Goal: Task Accomplishment & Management: Manage account settings

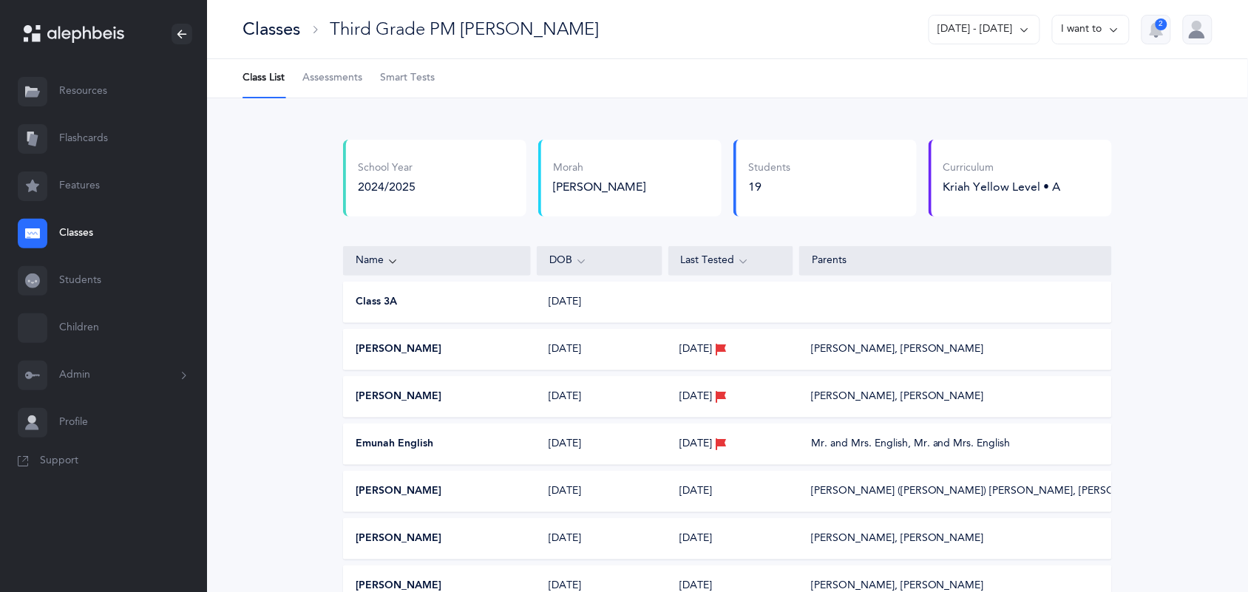
click at [261, 85] on li "Class List" at bounding box center [264, 78] width 42 height 38
click at [81, 234] on link "Classes" at bounding box center [103, 233] width 207 height 47
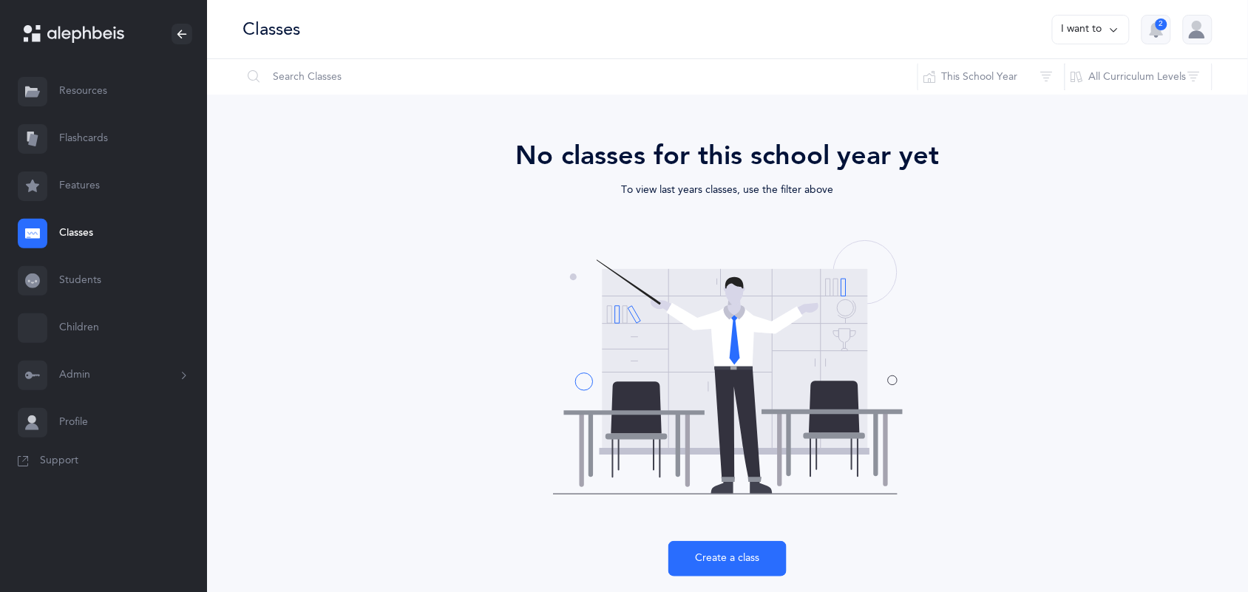
click at [70, 282] on link "Students" at bounding box center [103, 280] width 207 height 47
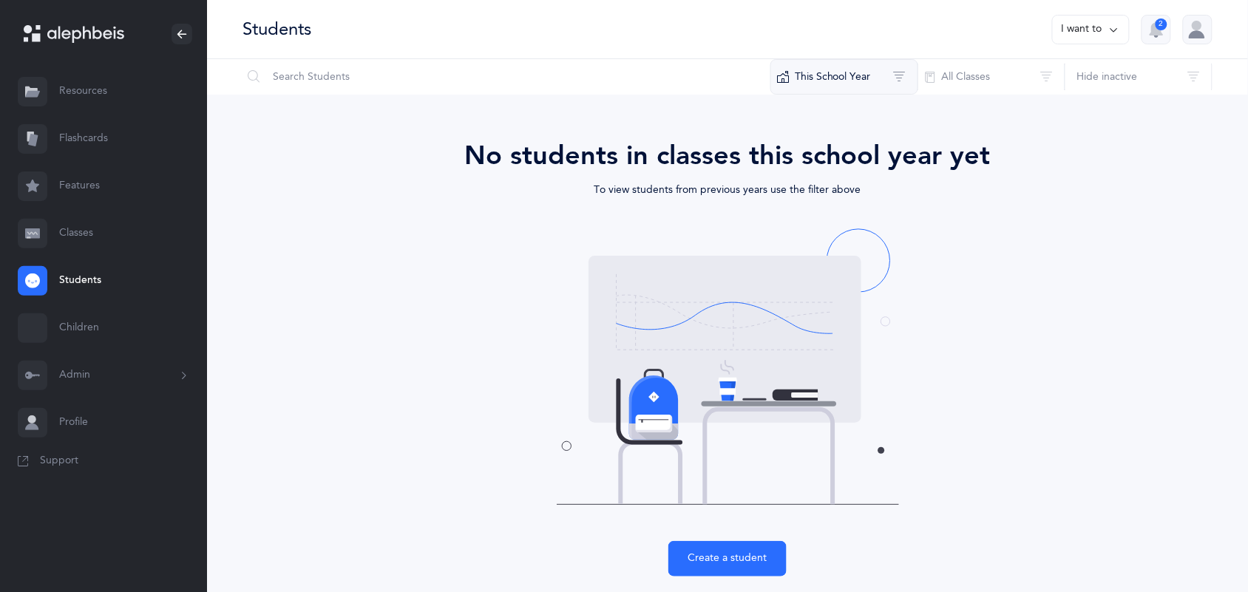
click at [861, 72] on button "This School Year" at bounding box center [844, 76] width 148 height 35
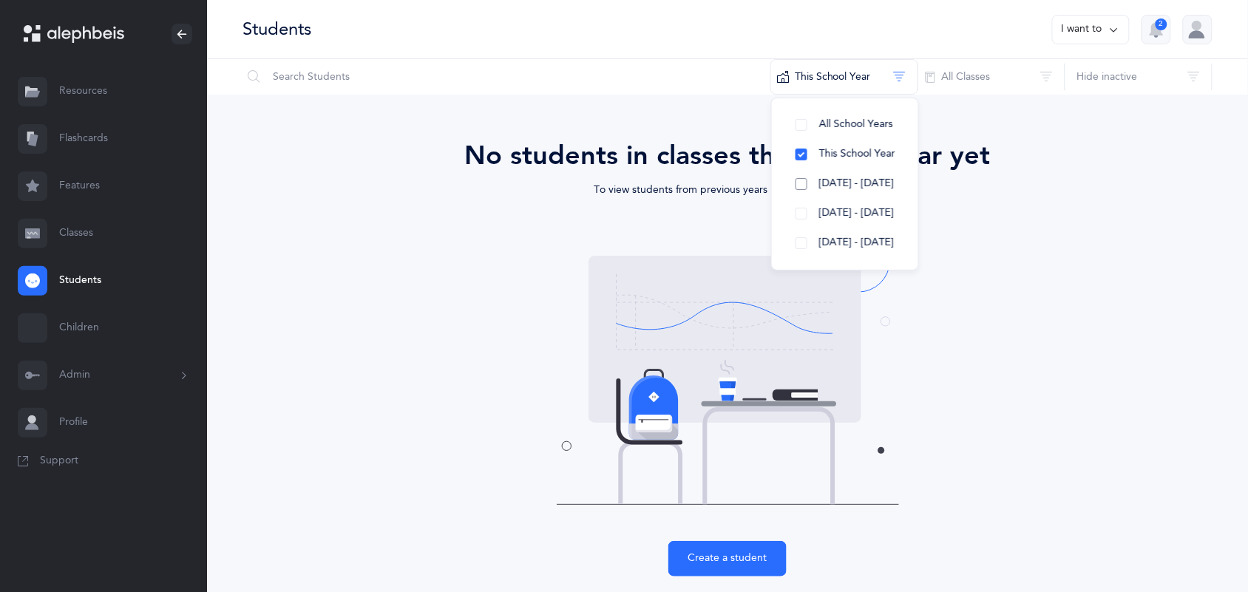
click at [847, 182] on span "[DATE] - [DATE]" at bounding box center [856, 183] width 75 height 12
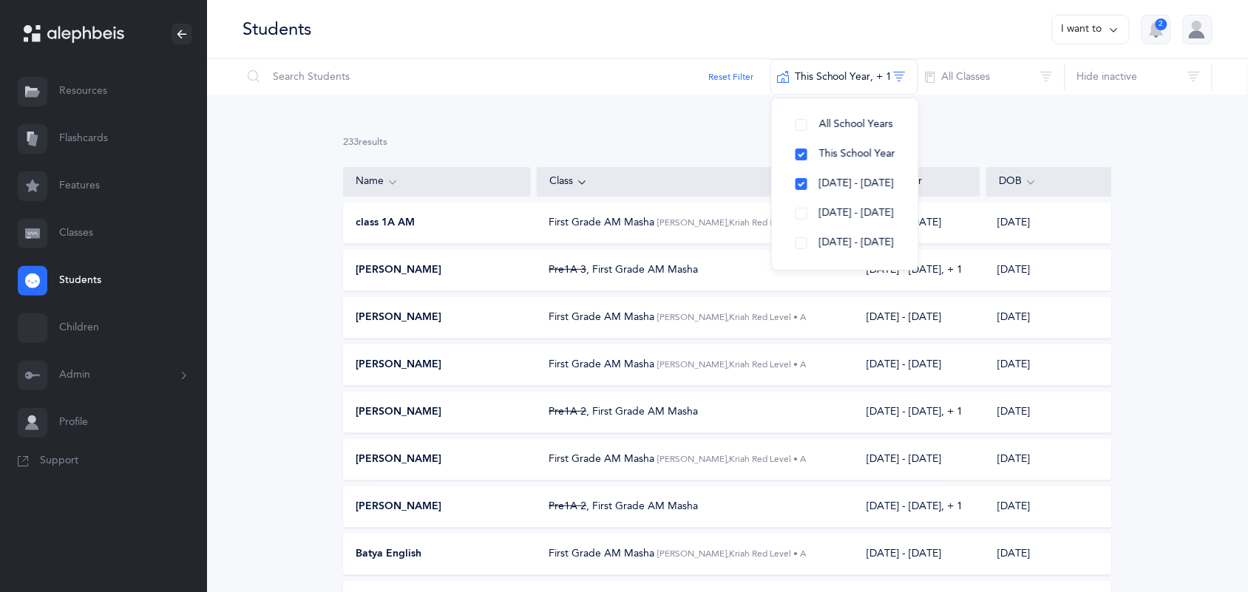
click at [87, 223] on link "Classes" at bounding box center [103, 233] width 207 height 47
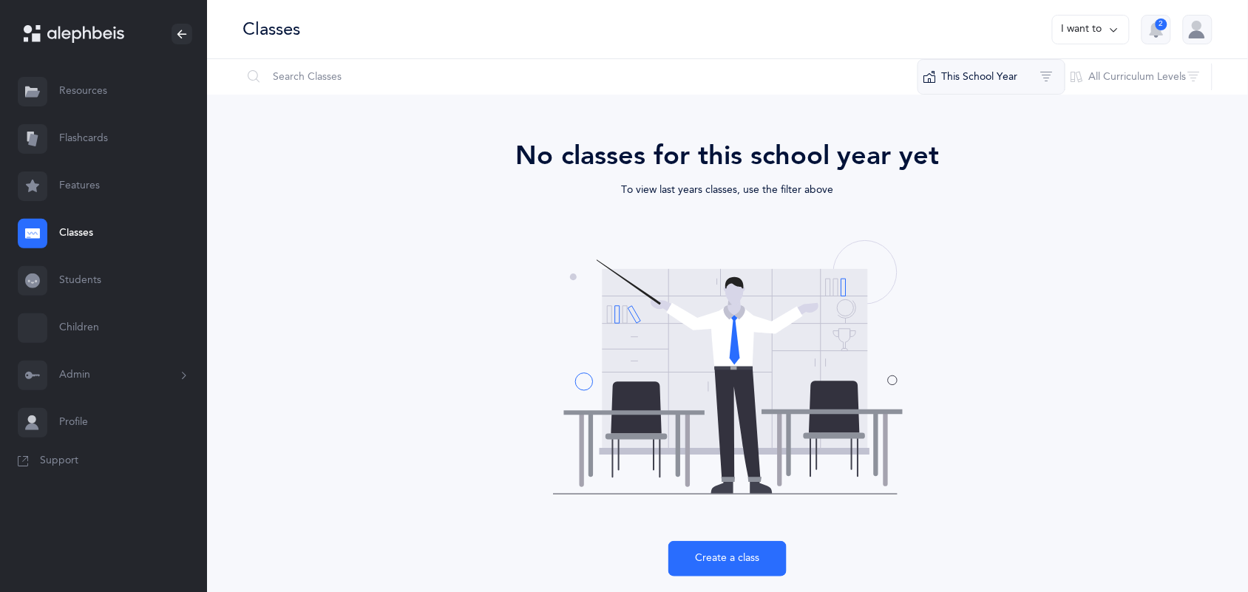
click at [989, 80] on button "This School Year" at bounding box center [992, 76] width 148 height 35
click at [995, 182] on span "[DATE] - [DATE]" at bounding box center [1003, 183] width 75 height 12
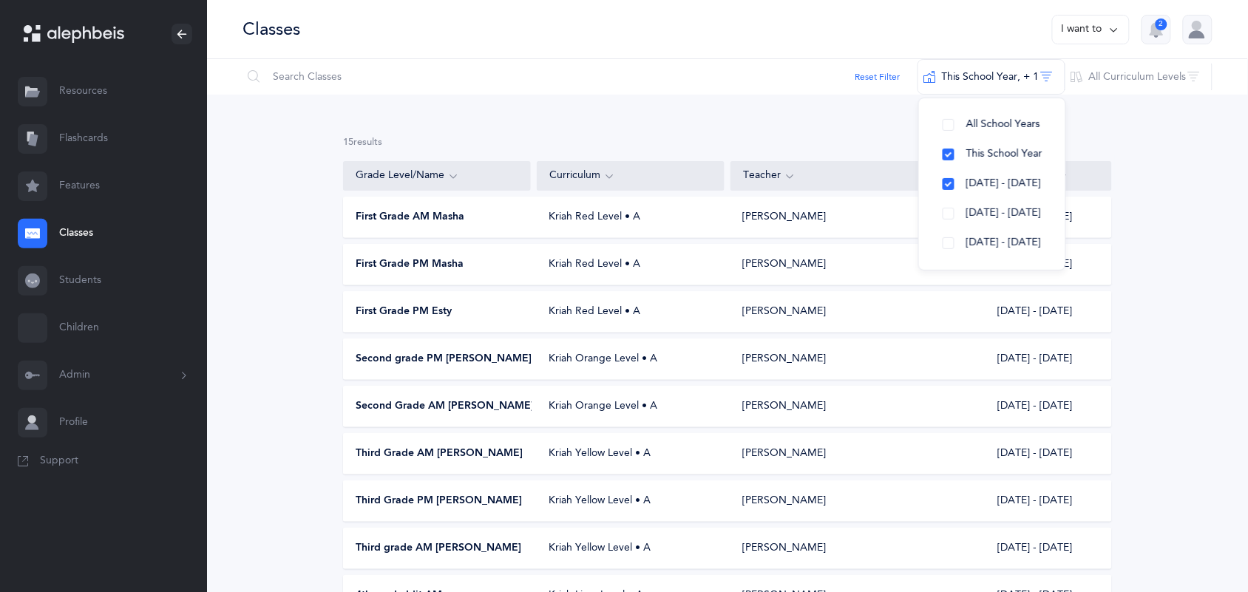
click at [456, 309] on div "First Grade PM Esty" at bounding box center [438, 312] width 188 height 15
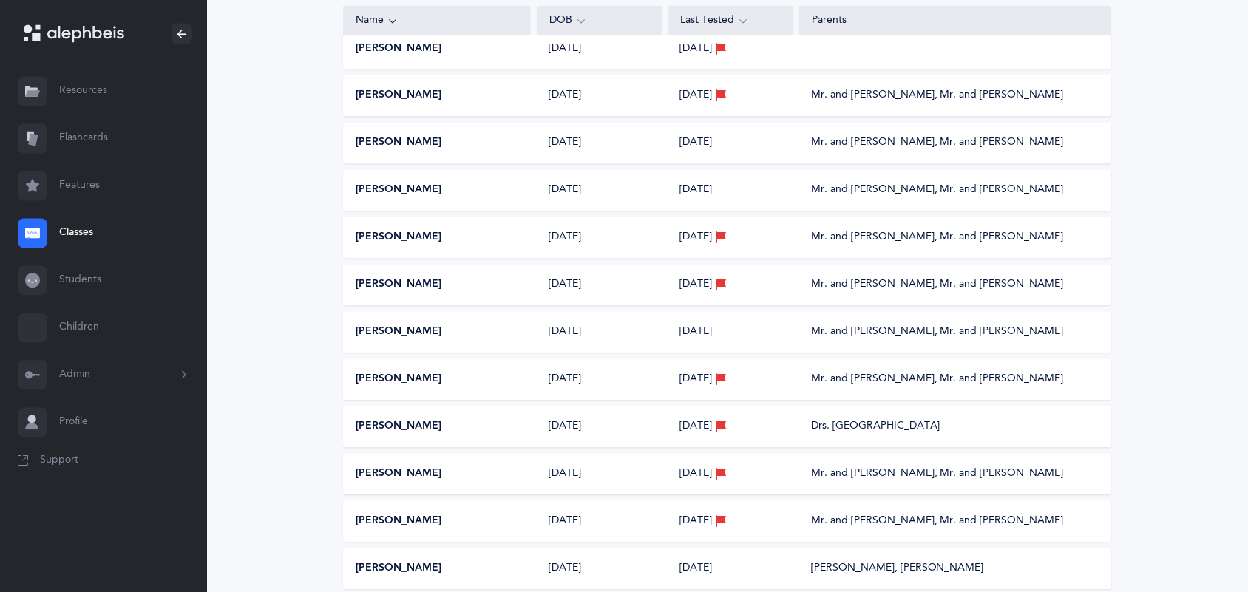
scroll to position [776, 0]
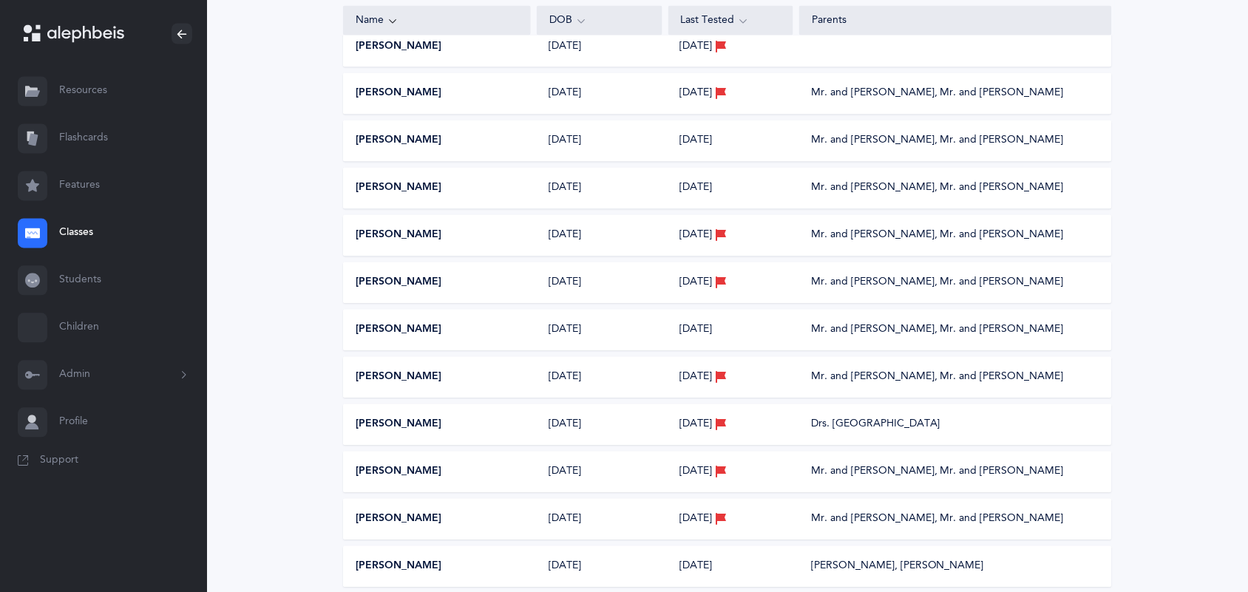
click at [400, 286] on button "[PERSON_NAME]" at bounding box center [399, 283] width 86 height 15
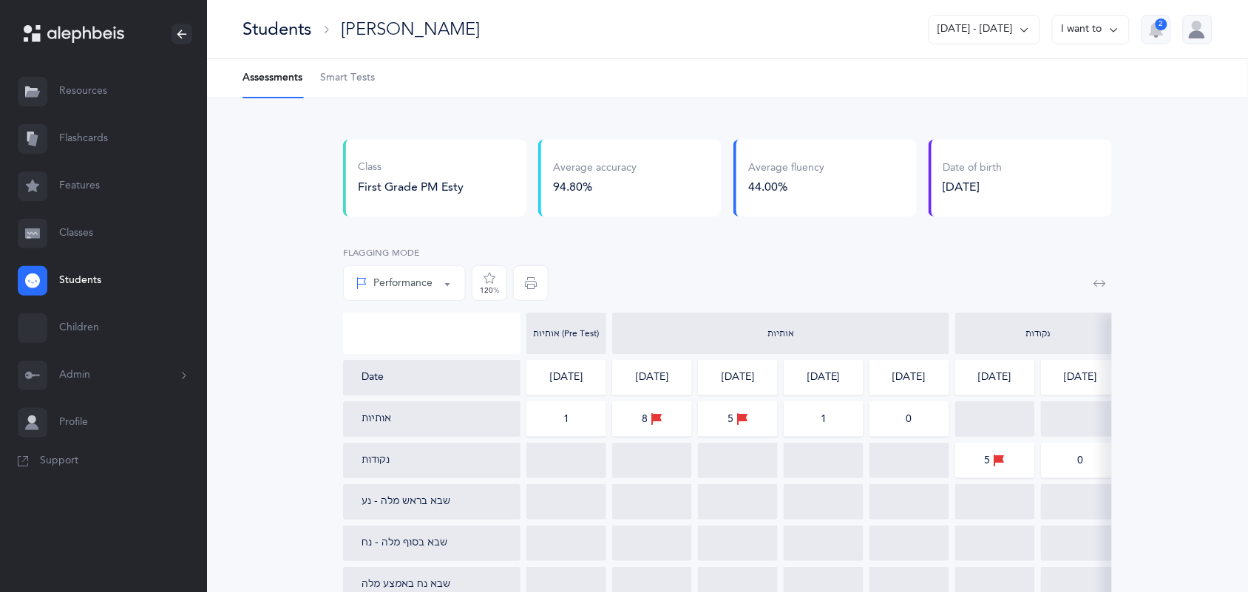
click at [275, 76] on li "Assessments" at bounding box center [273, 78] width 60 height 38
click at [64, 234] on link "Classes" at bounding box center [103, 233] width 207 height 47
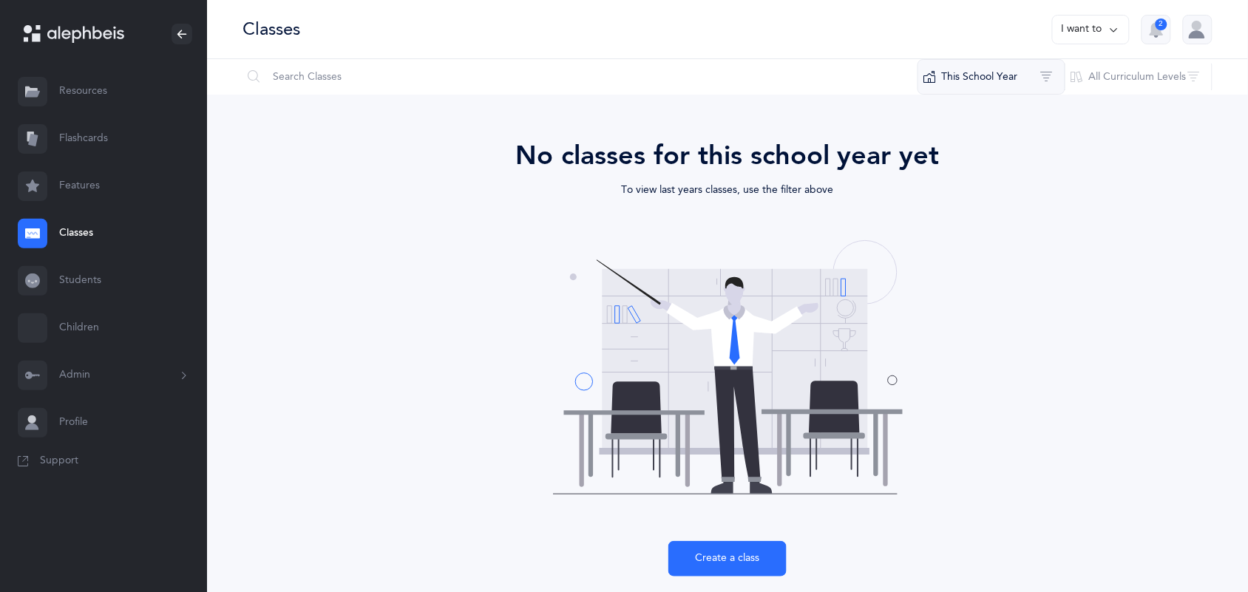
click at [973, 81] on button "This School Year" at bounding box center [992, 76] width 148 height 35
click at [977, 189] on span "[DATE] - [DATE]" at bounding box center [1003, 183] width 75 height 12
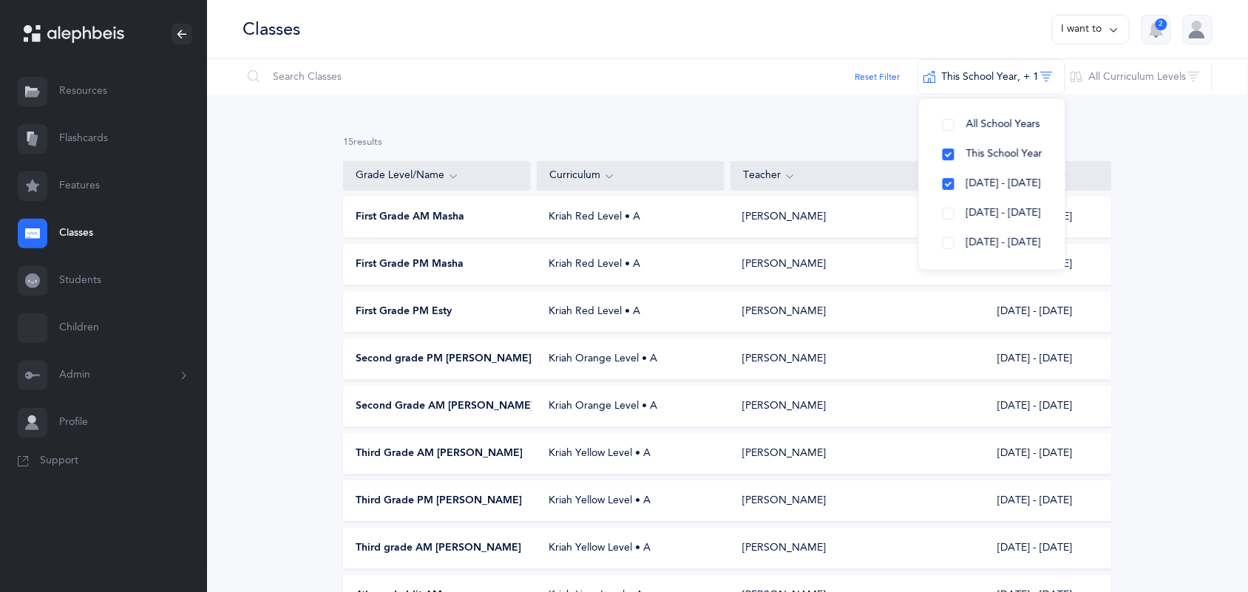
click at [427, 319] on div "First Grade PM Esty Kriah Red Level • A Esty Freund 2024 - 2025" at bounding box center [727, 311] width 769 height 41
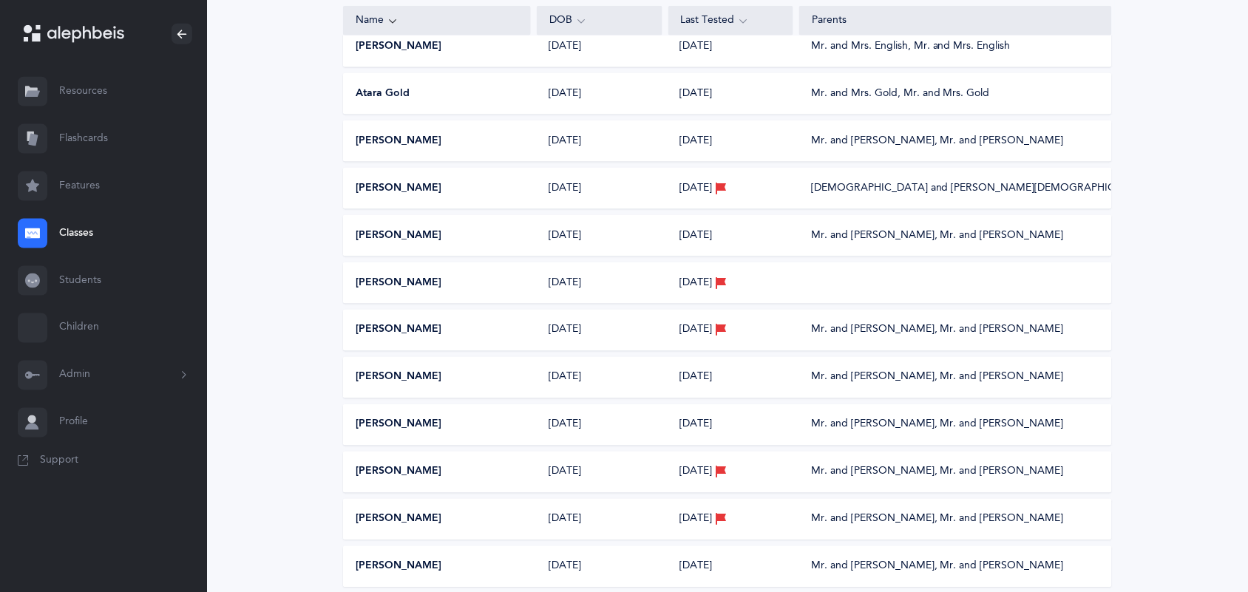
scroll to position [592, 0]
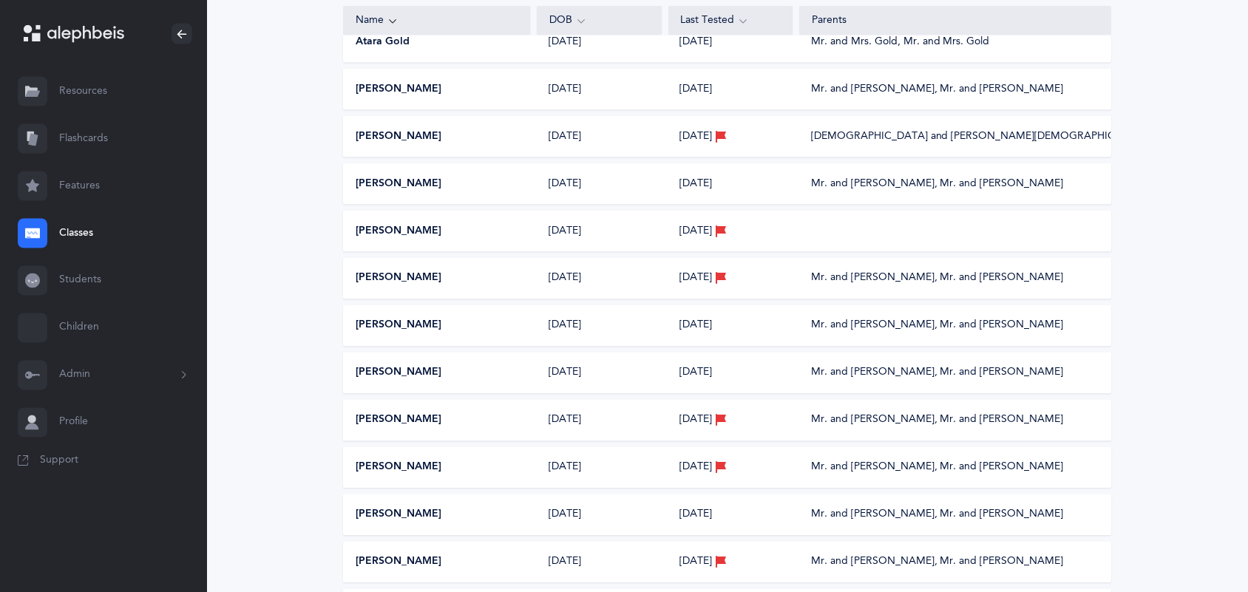
click at [404, 471] on button "[PERSON_NAME]" at bounding box center [399, 468] width 86 height 15
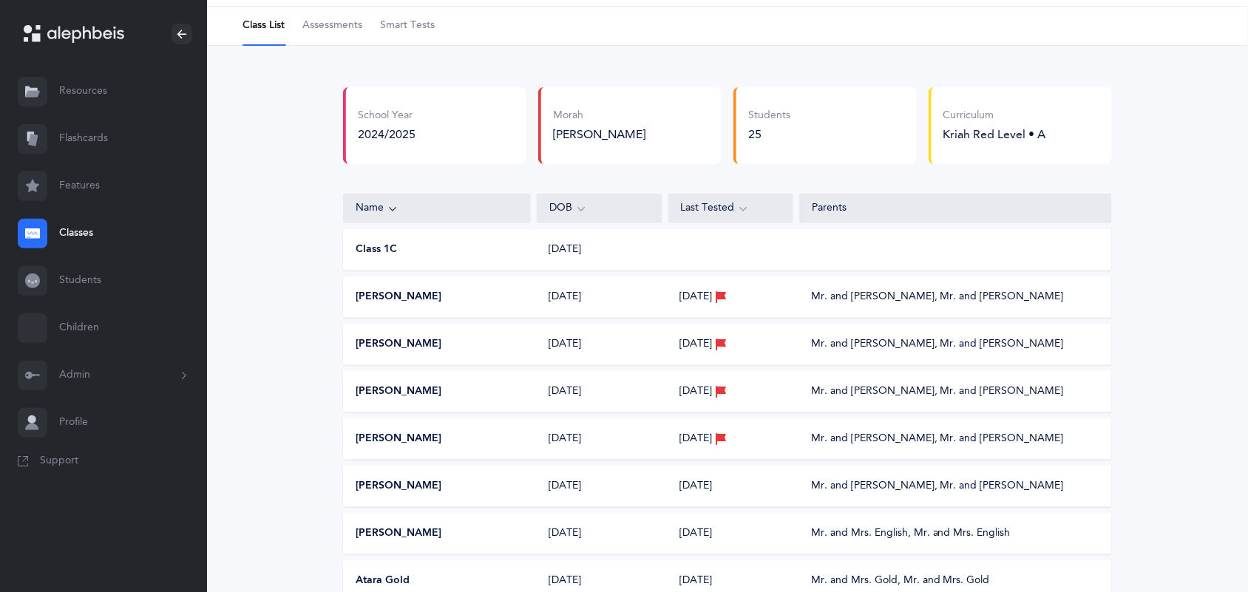
scroll to position [0, 0]
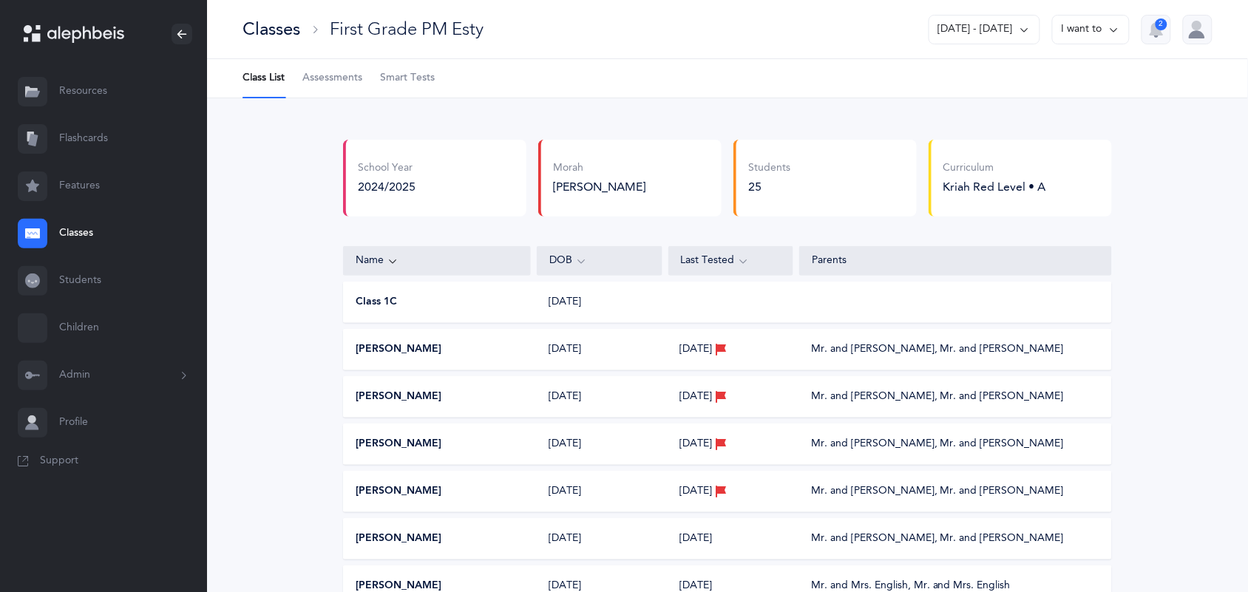
click at [331, 81] on span "Assessments" at bounding box center [332, 78] width 60 height 15
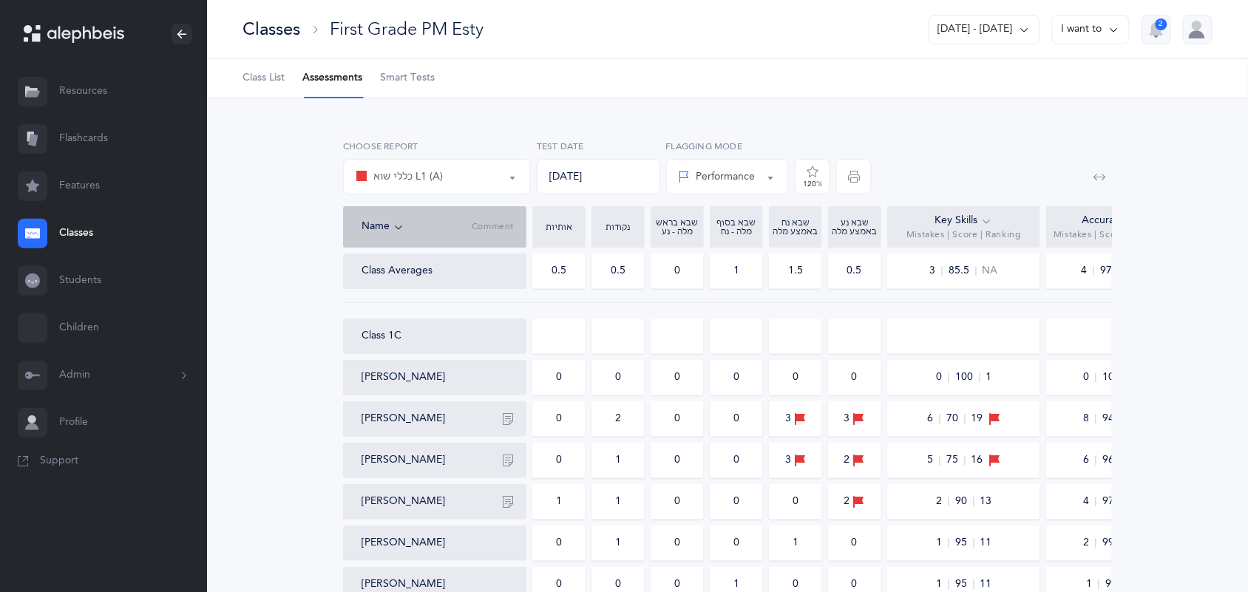
click at [506, 183] on button "כללי שוא L1 (A)" at bounding box center [437, 176] width 188 height 35
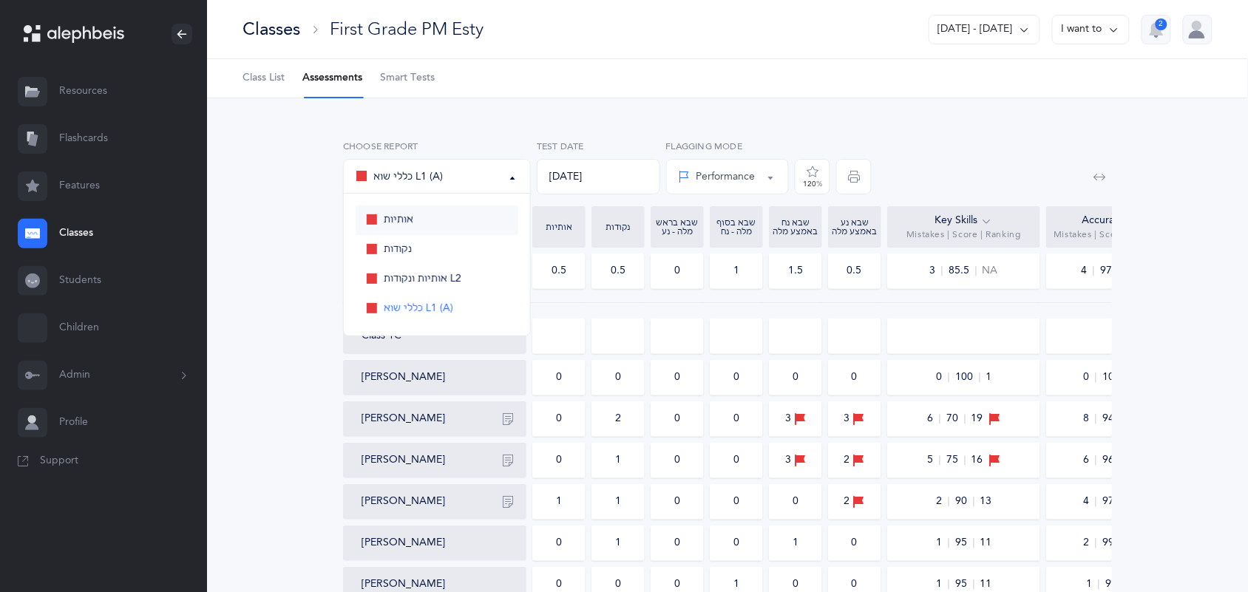
click at [477, 220] on link "אותיות" at bounding box center [437, 221] width 163 height 30
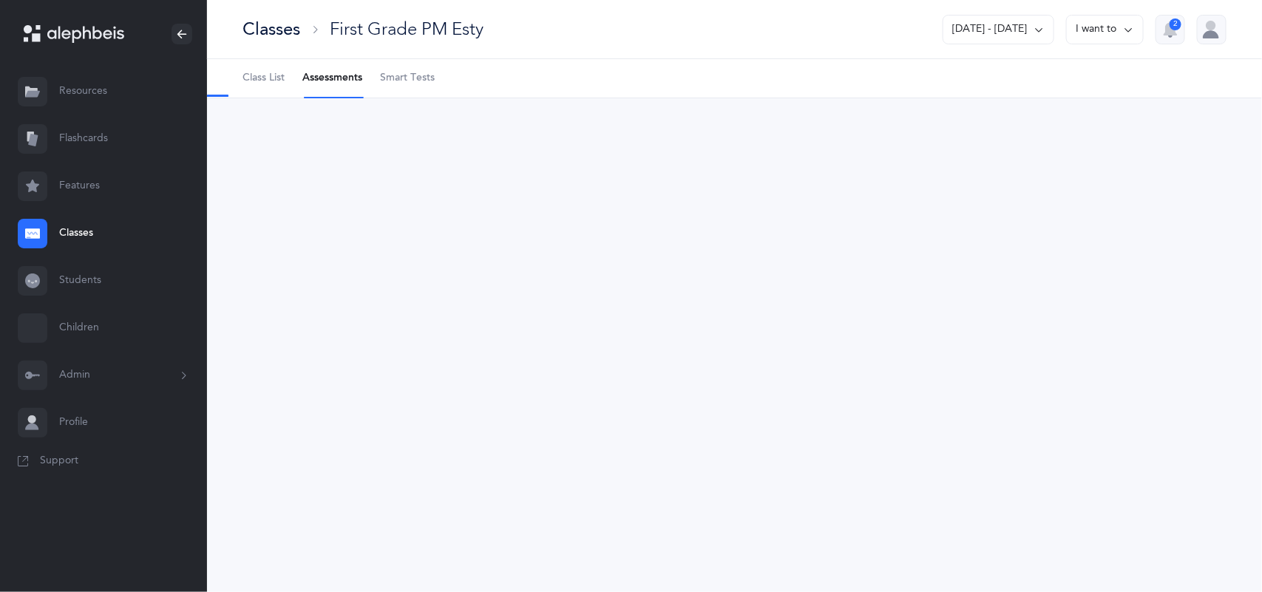
select select "2"
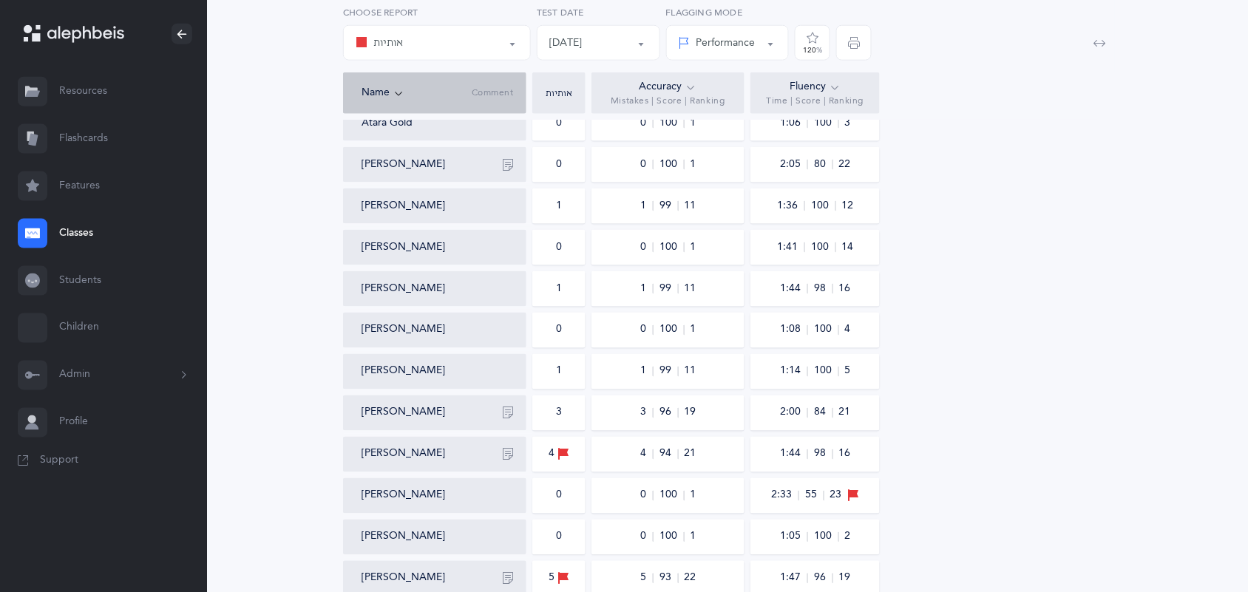
scroll to position [514, 0]
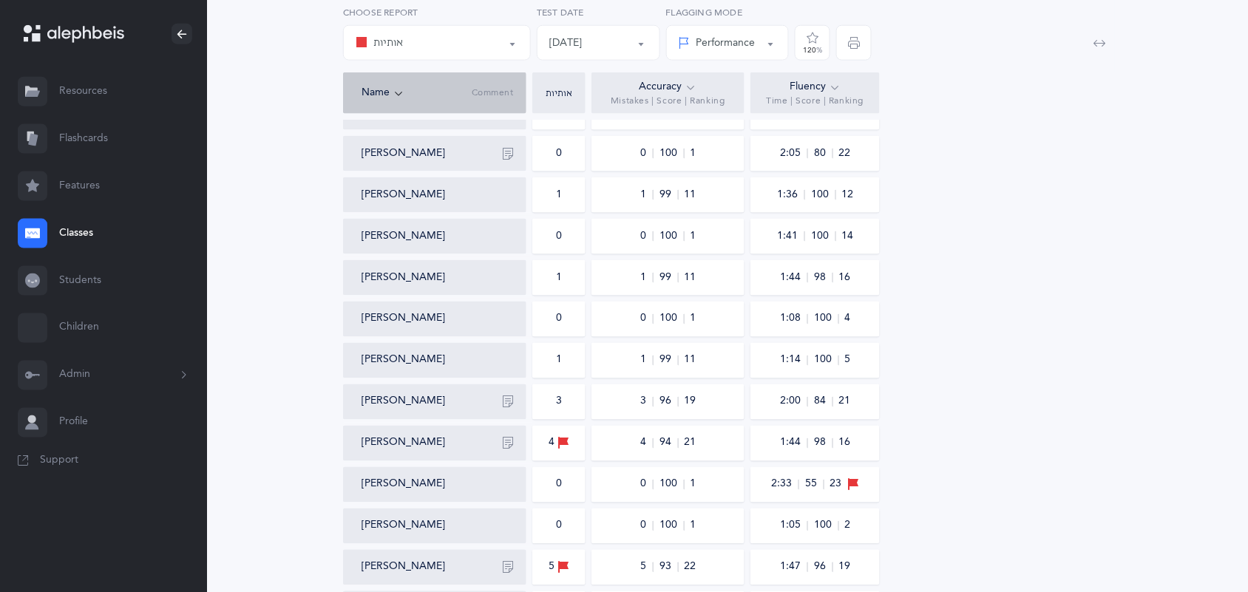
click at [645, 44] on button "[DATE]" at bounding box center [598, 42] width 123 height 35
click at [592, 89] on span "[DATE]" at bounding box center [576, 86] width 33 height 13
click at [511, 46] on button "אותיות" at bounding box center [437, 42] width 188 height 35
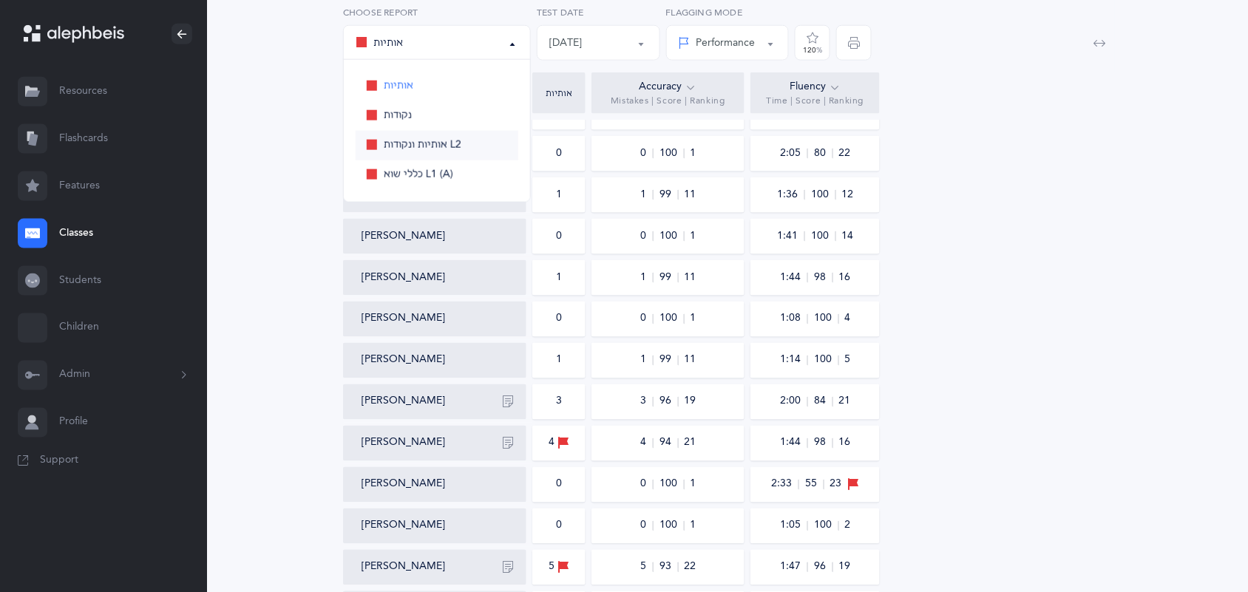
click at [447, 141] on span "אותיות ונקודות L2" at bounding box center [423, 145] width 78 height 13
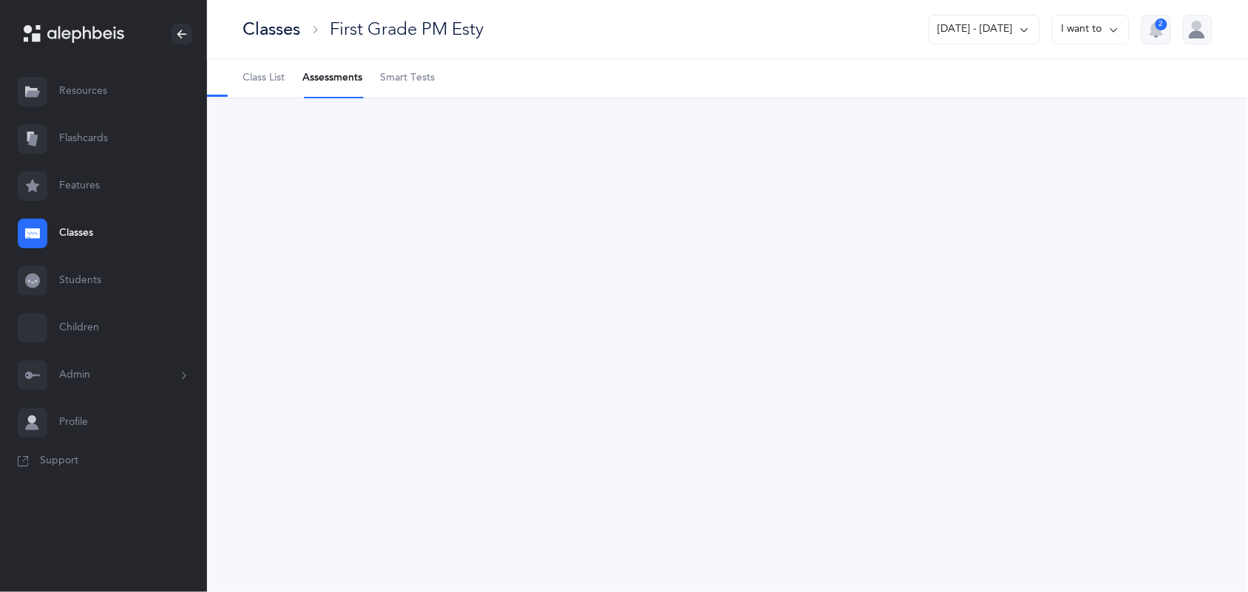
scroll to position [0, 0]
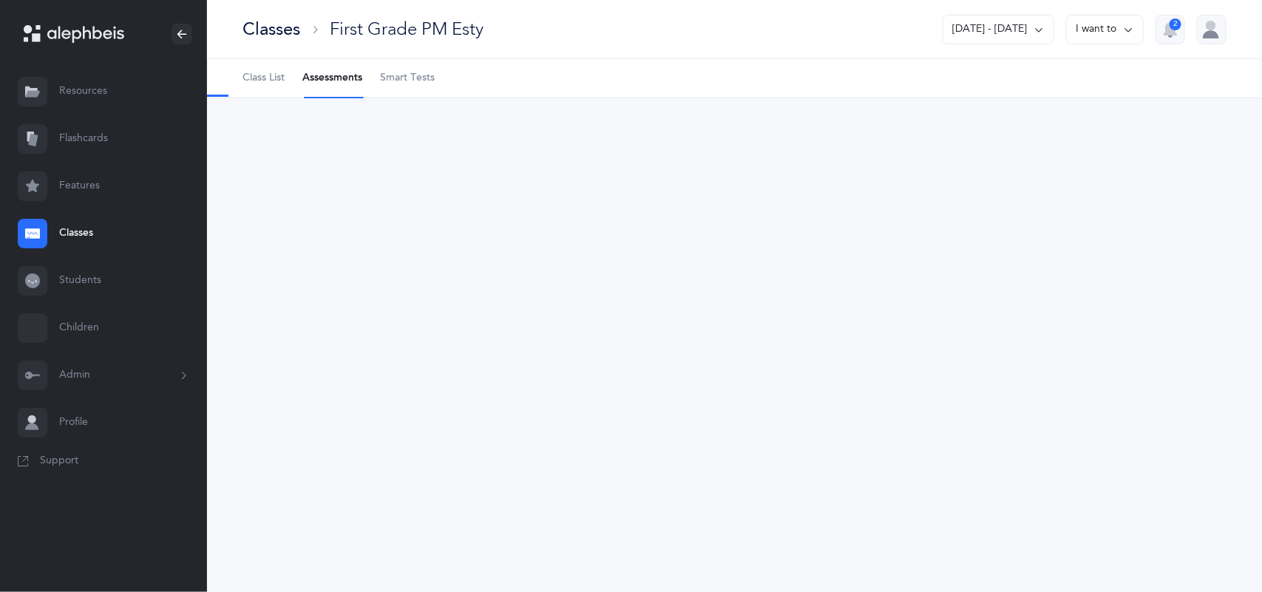
select select "9"
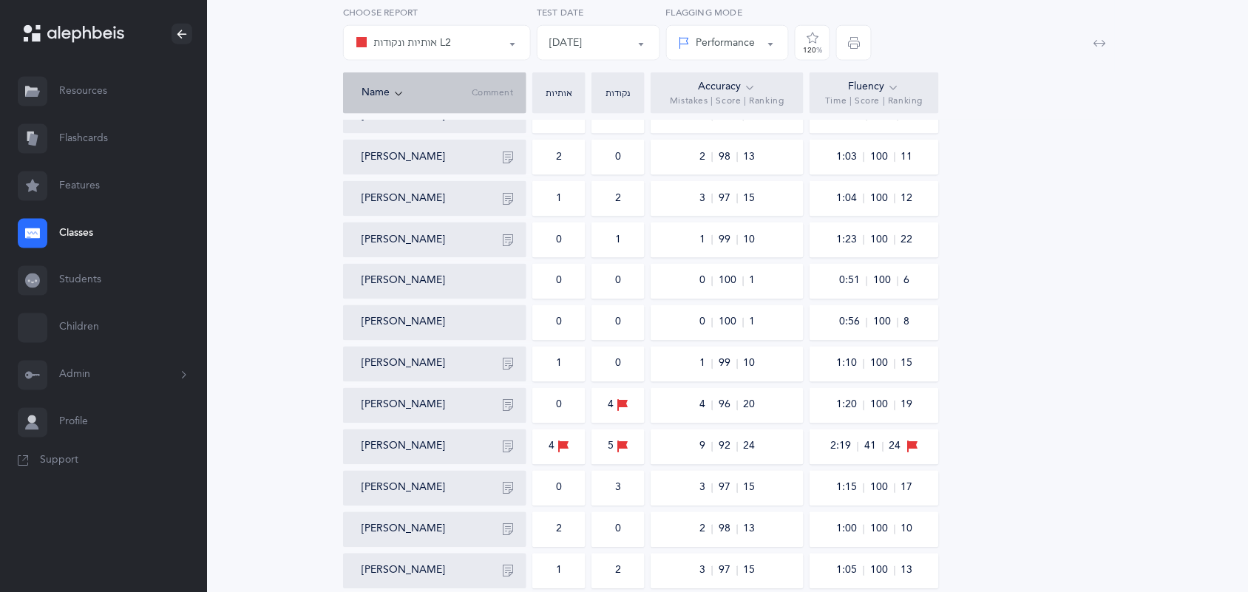
scroll to position [553, 0]
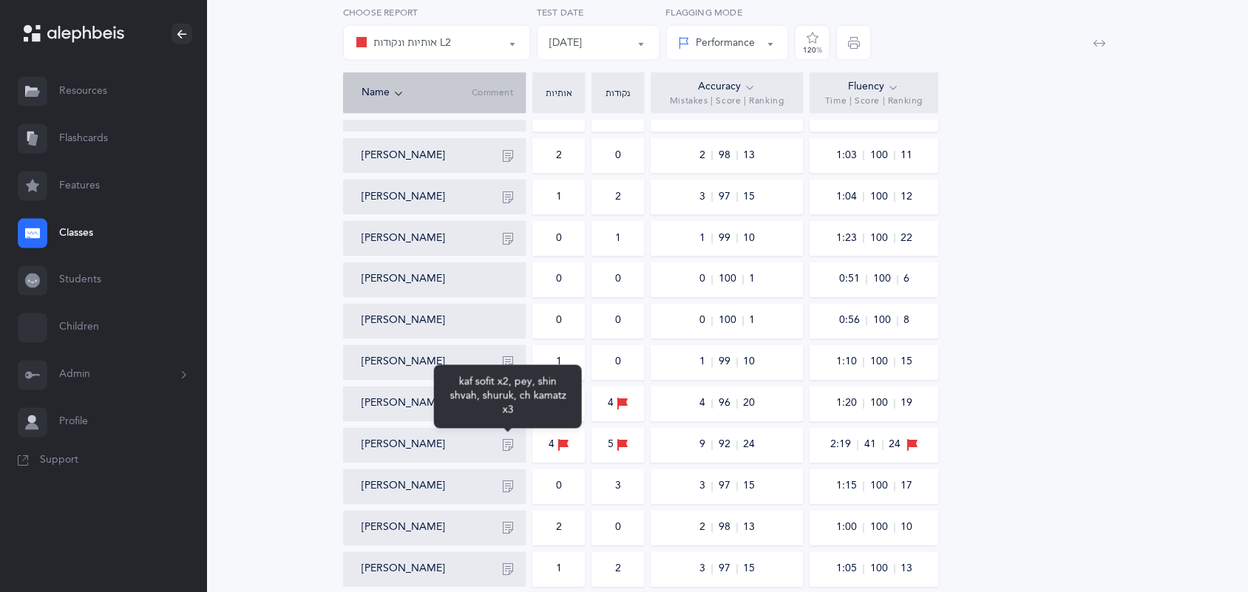
click at [510, 449] on icon "button" at bounding box center [508, 446] width 12 height 12
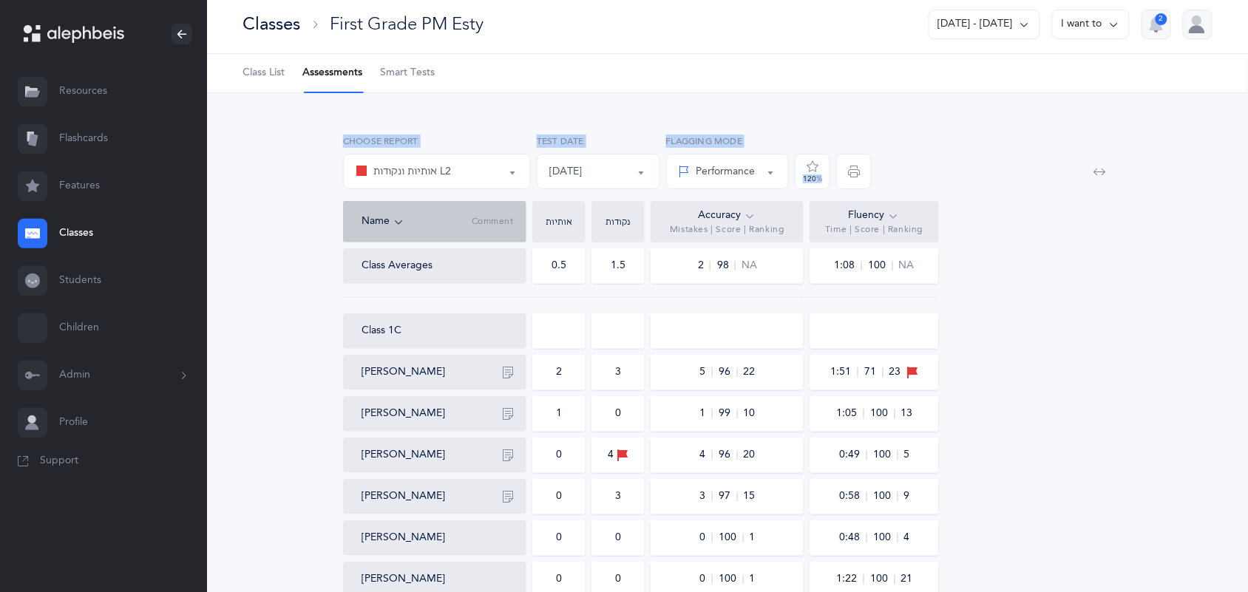
scroll to position [0, 0]
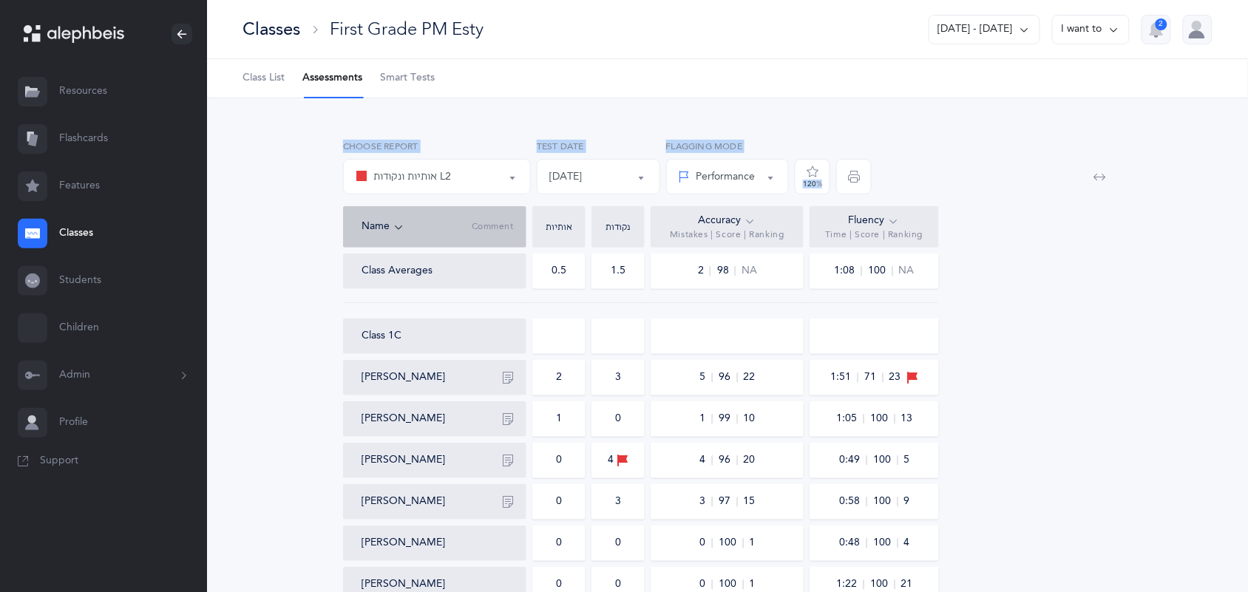
drag, startPoint x: 1220, startPoint y: 71, endPoint x: 1190, endPoint y: -36, distance: 111.2
